Goal: Check status: Check status

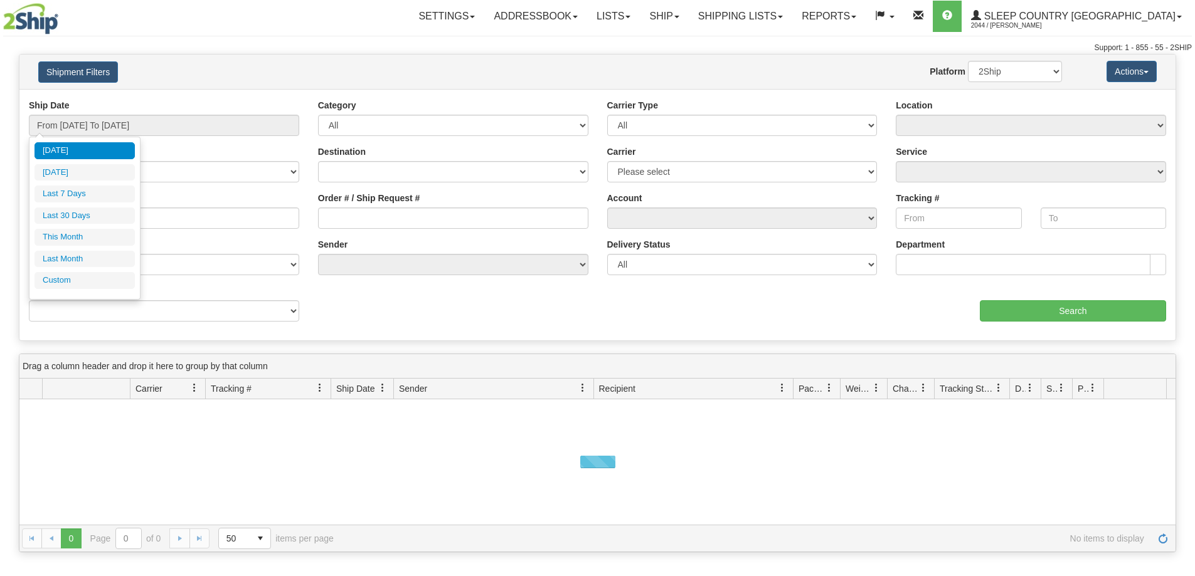
click at [83, 122] on input "From [DATE] To [DATE]" at bounding box center [164, 125] width 270 height 21
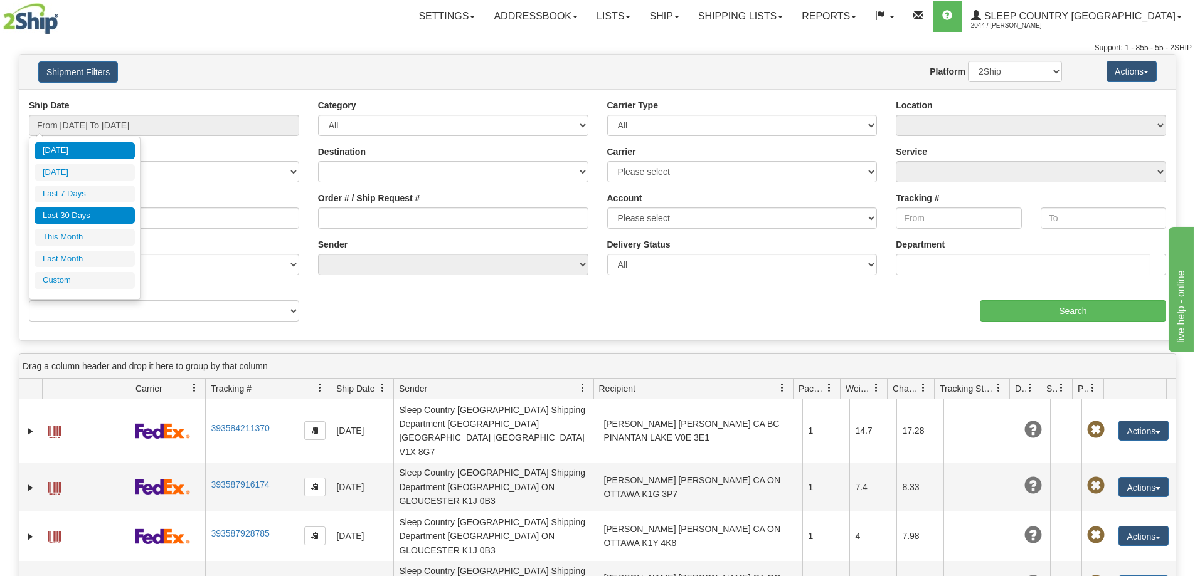
click at [71, 216] on li "Last 30 Days" at bounding box center [84, 216] width 100 height 17
type input "From [DATE] To [DATE]"
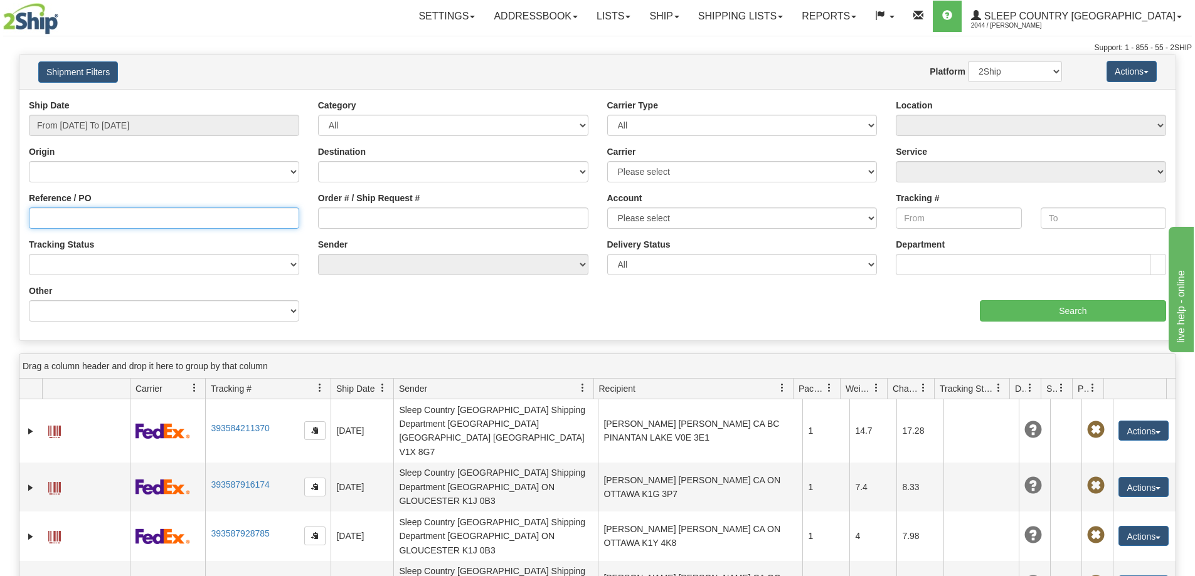
drag, startPoint x: 38, startPoint y: 221, endPoint x: 43, endPoint y: 227, distance: 8.0
click at [37, 221] on input "Reference / PO" at bounding box center [164, 218] width 270 height 21
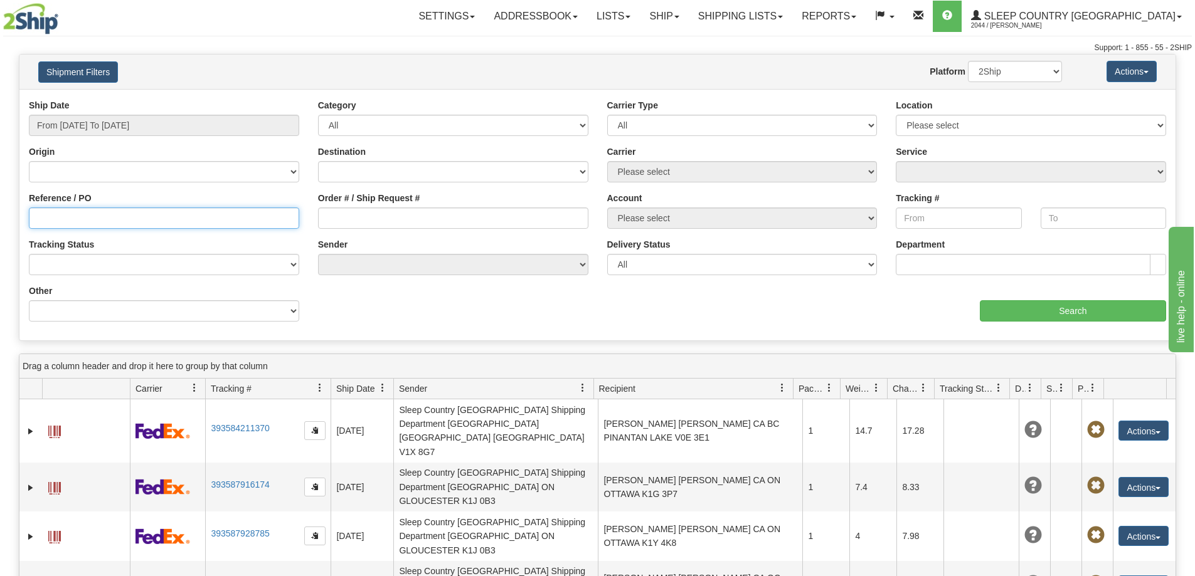
paste input "9000I101374"
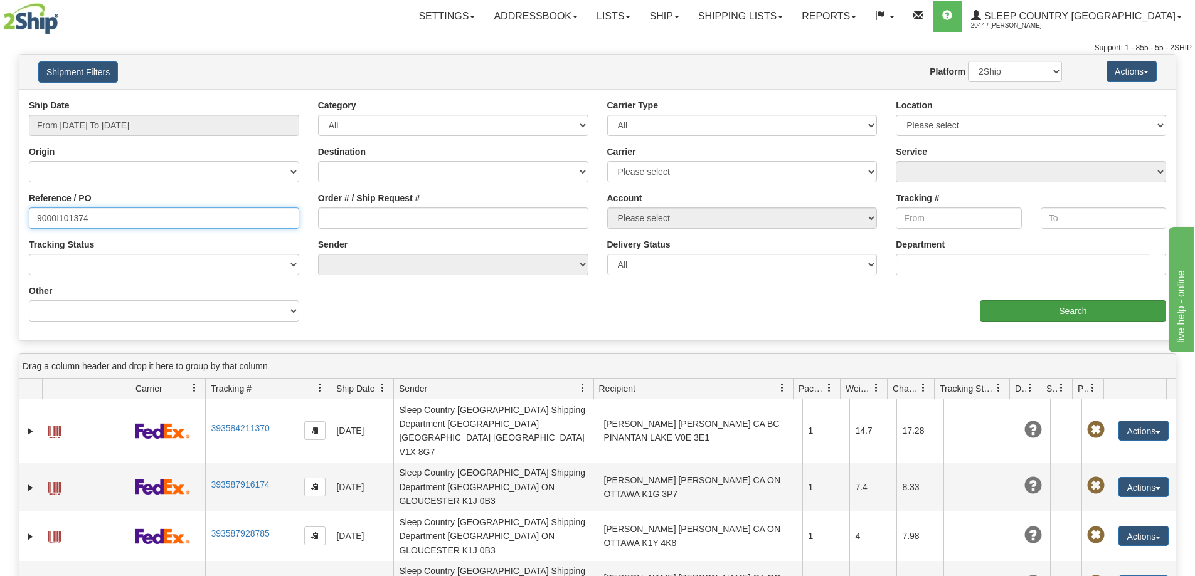
type input "9000I101374"
click at [1072, 312] on input "Search" at bounding box center [1073, 310] width 186 height 21
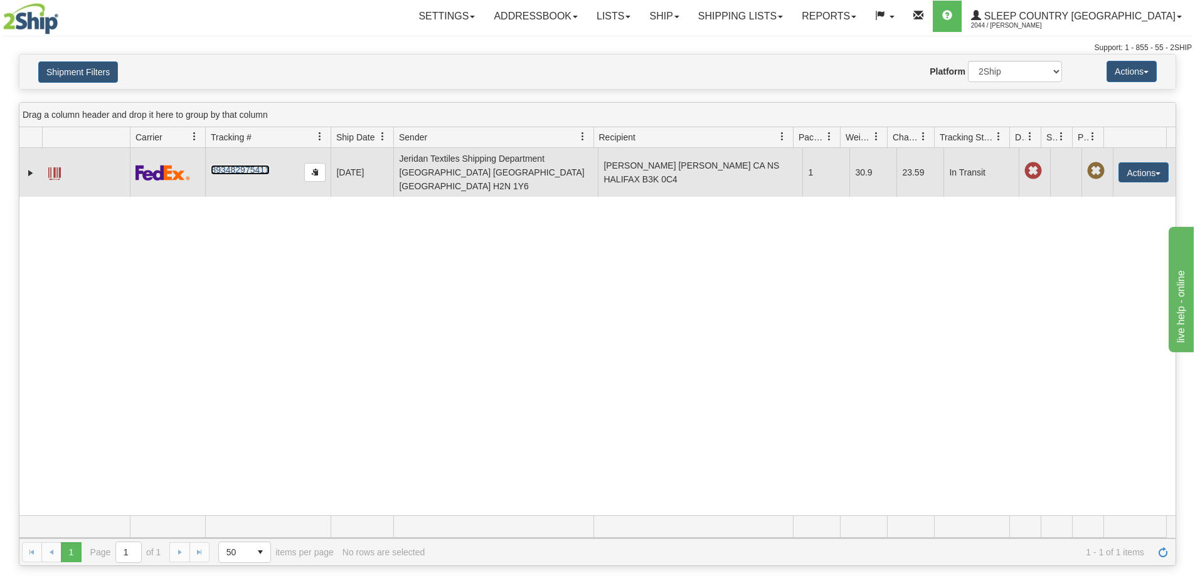
click at [242, 165] on link "393482975411" at bounding box center [240, 170] width 58 height 10
